Goal: Task Accomplishment & Management: Manage account settings

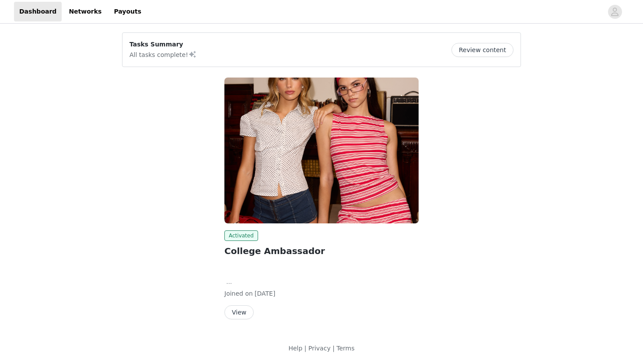
click at [230, 316] on button "View" at bounding box center [239, 312] width 29 height 14
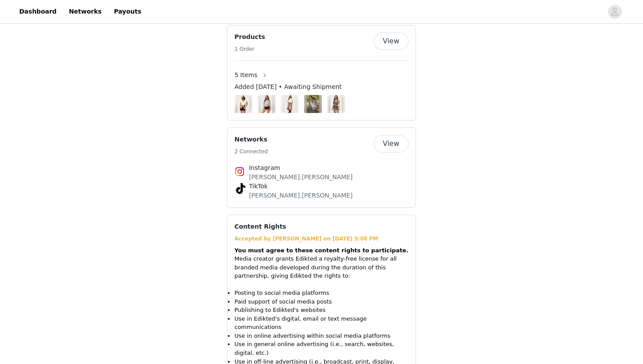
scroll to position [786, 0]
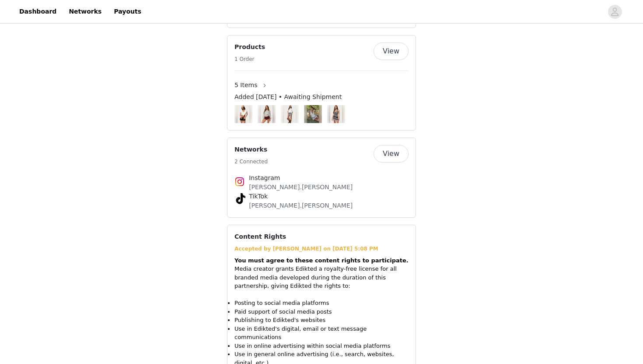
click at [395, 42] on button "View" at bounding box center [391, 51] width 35 height 18
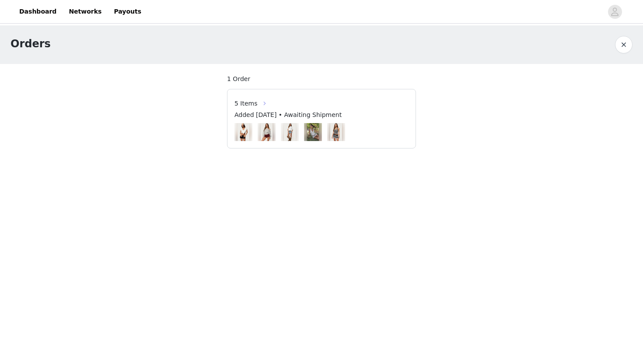
click at [258, 105] on button "button" at bounding box center [265, 103] width 14 height 14
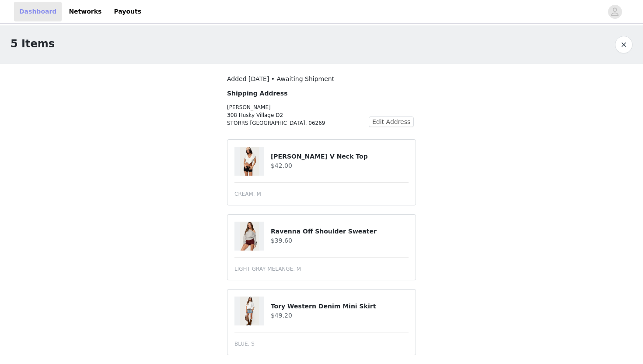
click at [41, 11] on link "Dashboard" at bounding box center [38, 12] width 48 height 20
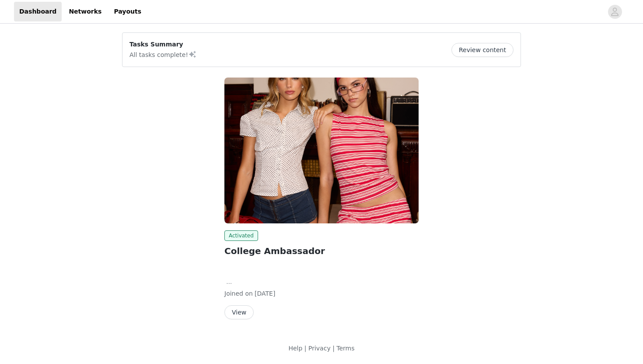
click at [245, 314] on button "View" at bounding box center [239, 312] width 29 height 14
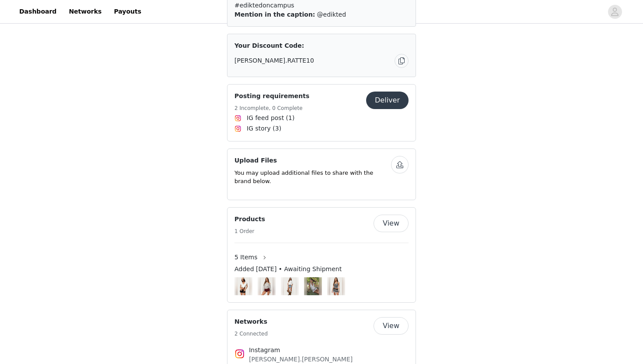
scroll to position [514, 0]
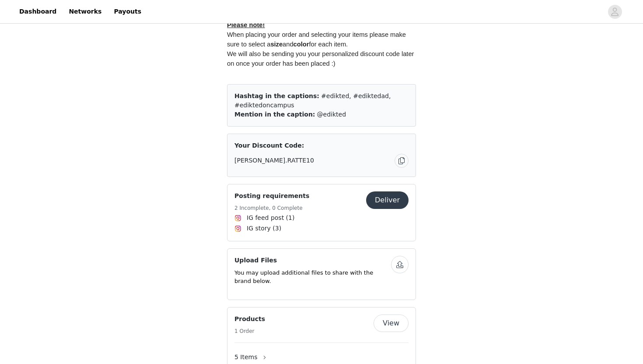
click at [400, 154] on button "button" at bounding box center [402, 161] width 14 height 14
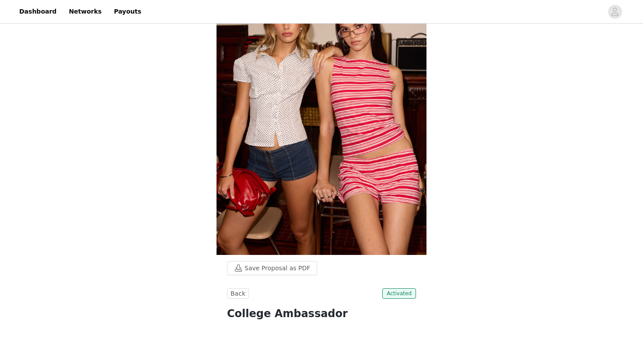
scroll to position [0, 0]
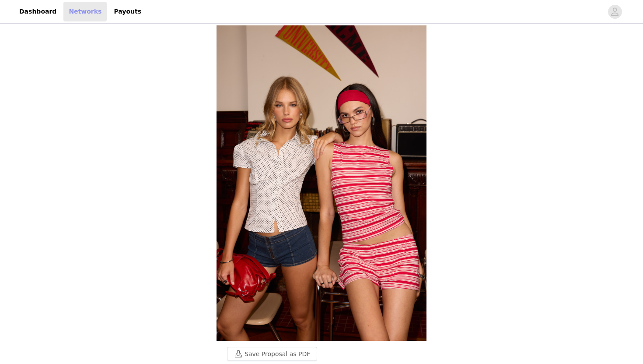
click at [73, 11] on link "Networks" at bounding box center [84, 12] width 43 height 20
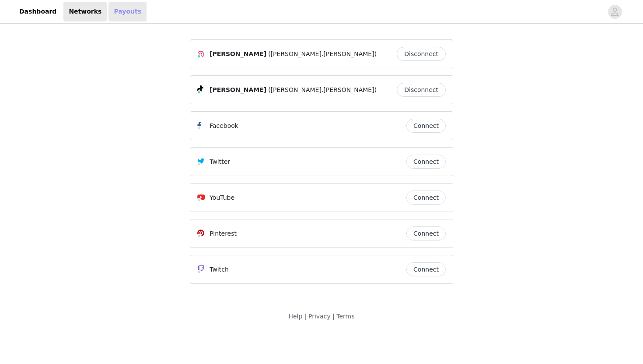
click at [113, 14] on link "Payouts" at bounding box center [128, 12] width 38 height 20
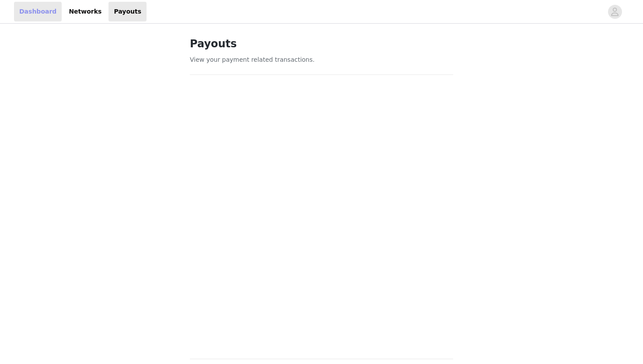
click at [45, 10] on link "Dashboard" at bounding box center [38, 12] width 48 height 20
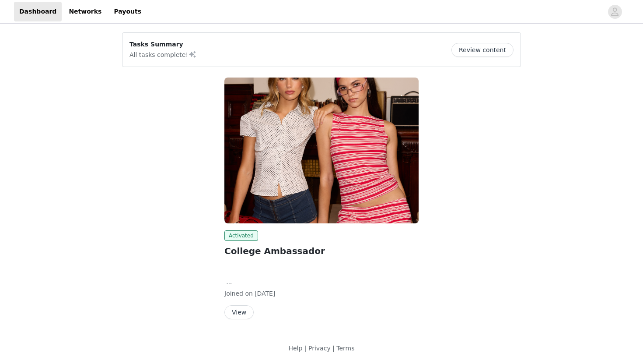
click at [239, 316] on button "View" at bounding box center [239, 312] width 29 height 14
